Goal: Browse casually

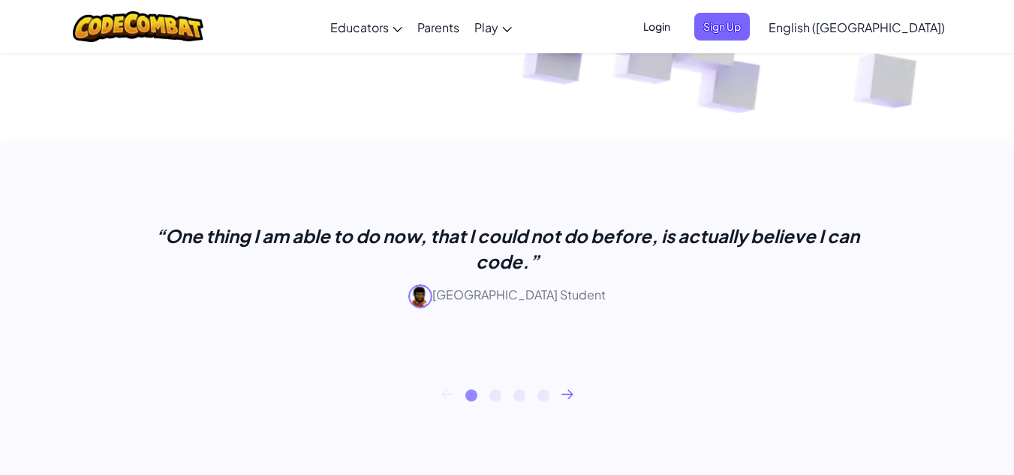
scroll to position [513, 0]
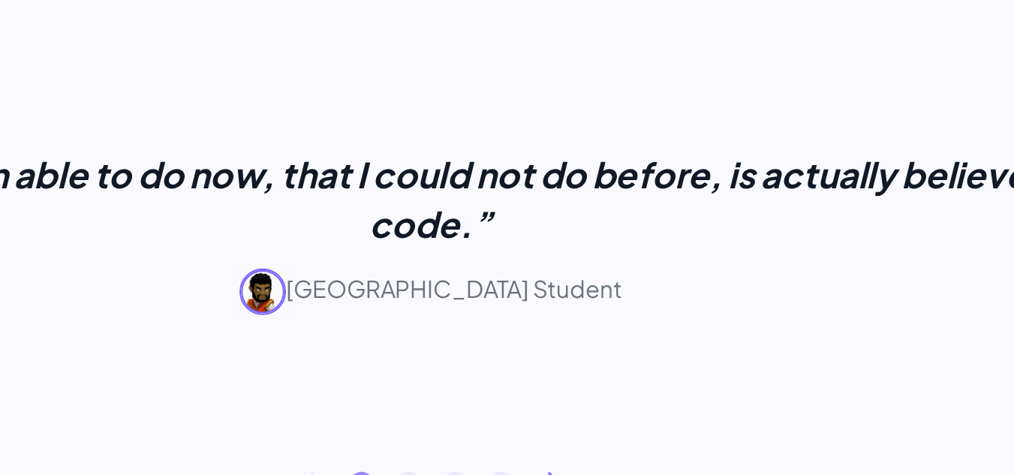
click at [759, 311] on div "“One thing I am able to do now, that I could not do before, is actually believe…" at bounding box center [507, 272] width 751 height 96
click at [339, 332] on div "“One thing I am able to do now, that I could not do before, is actually believe…" at bounding box center [507, 285] width 751 height 122
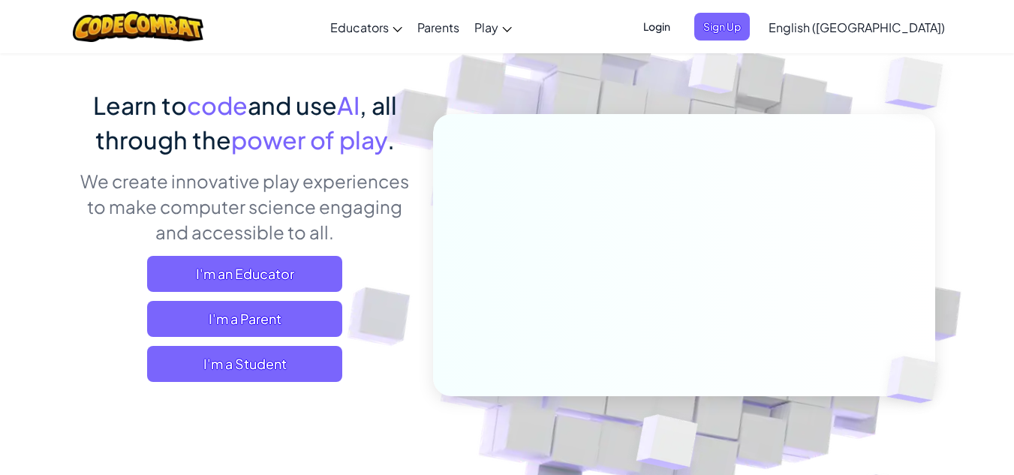
scroll to position [0, 0]
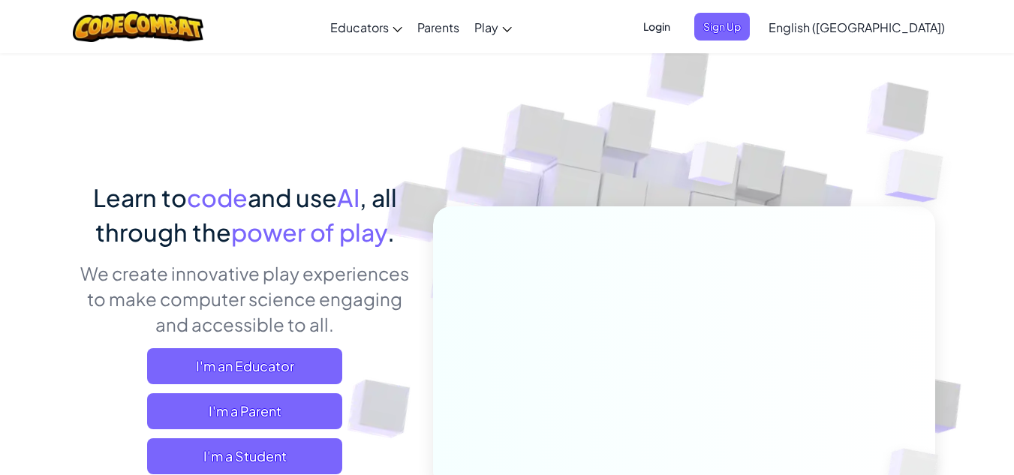
click at [756, 177] on img at bounding box center [714, 168] width 108 height 112
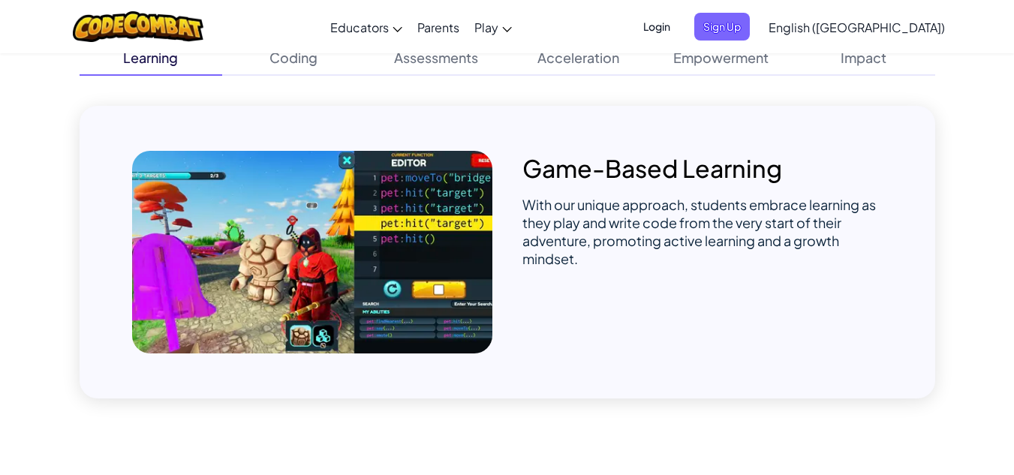
scroll to position [1060, 0]
